Goal: Transaction & Acquisition: Purchase product/service

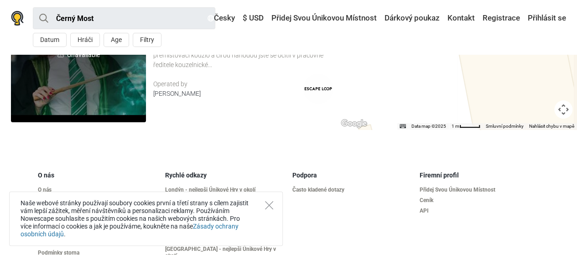
scroll to position [91, 0]
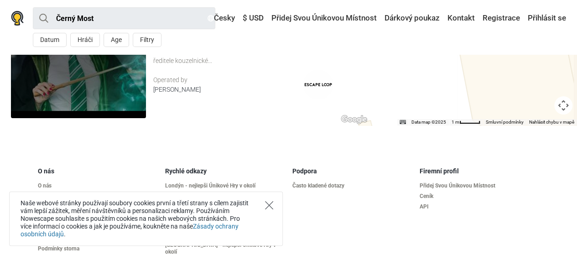
click at [270, 205] on icon "Close" at bounding box center [269, 205] width 8 height 8
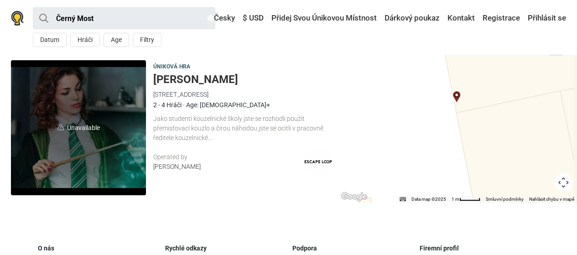
scroll to position [0, 0]
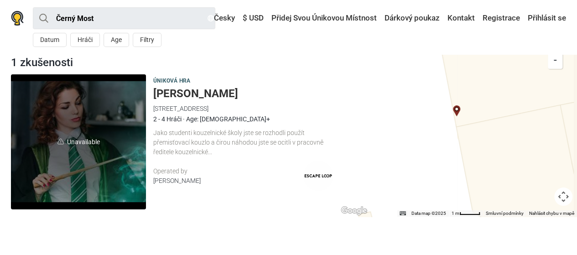
click at [168, 180] on div "[PERSON_NAME]" at bounding box center [228, 181] width 150 height 10
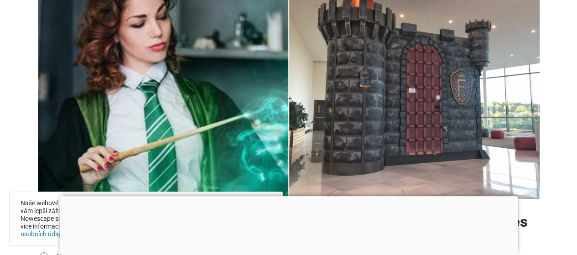
scroll to position [91, 0]
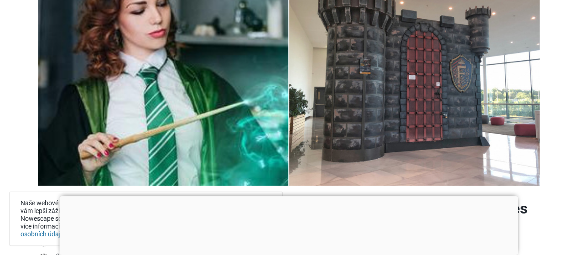
click at [286, 196] on div at bounding box center [288, 196] width 459 height 0
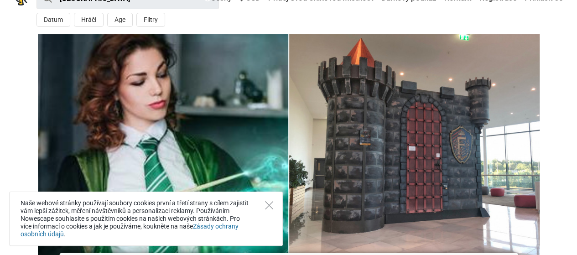
scroll to position [0, 0]
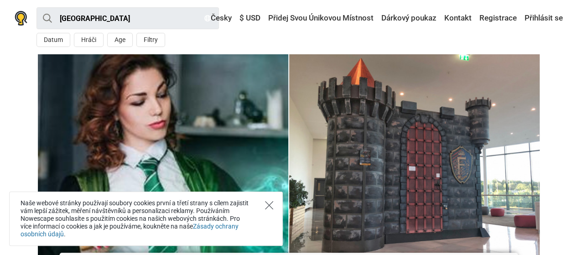
click at [269, 204] on icon "Close" at bounding box center [269, 205] width 8 height 8
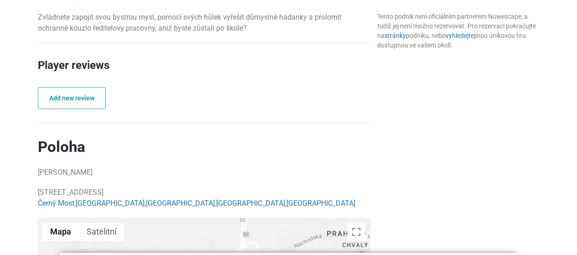
scroll to position [246, 0]
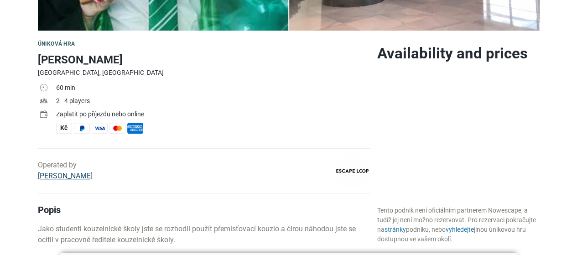
click at [46, 178] on link "[PERSON_NAME]" at bounding box center [65, 176] width 55 height 9
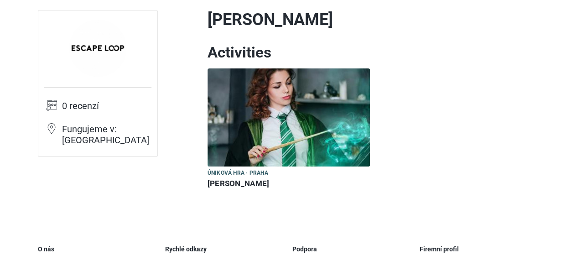
scroll to position [91, 0]
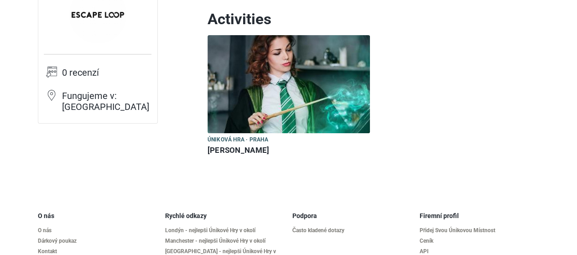
click at [216, 151] on h6 "[PERSON_NAME]" at bounding box center [289, 151] width 162 height 10
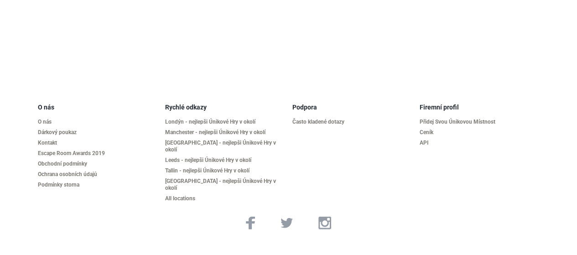
scroll to position [1095, 0]
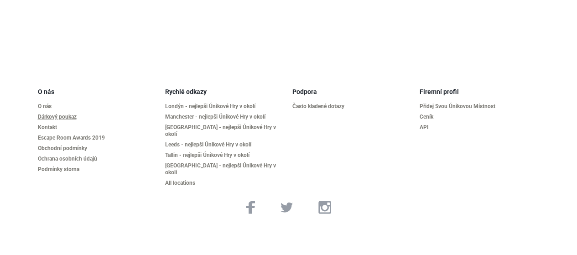
click at [66, 114] on link "Dárkový poukaz" at bounding box center [98, 117] width 120 height 7
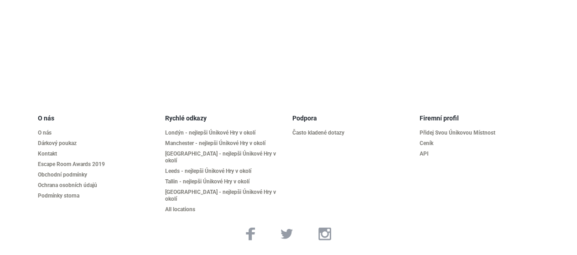
scroll to position [1141, 0]
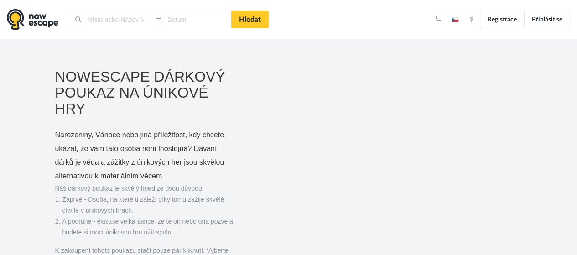
type input "Londýn, Velká Británie"
type input "28.08.2025"
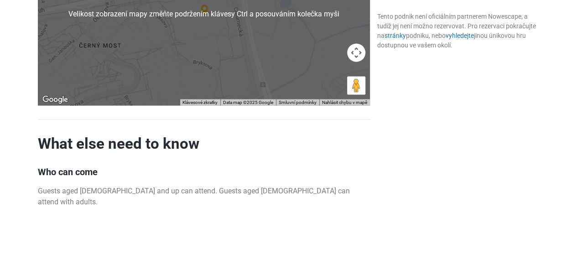
scroll to position [822, 0]
